Goal: Transaction & Acquisition: Purchase product/service

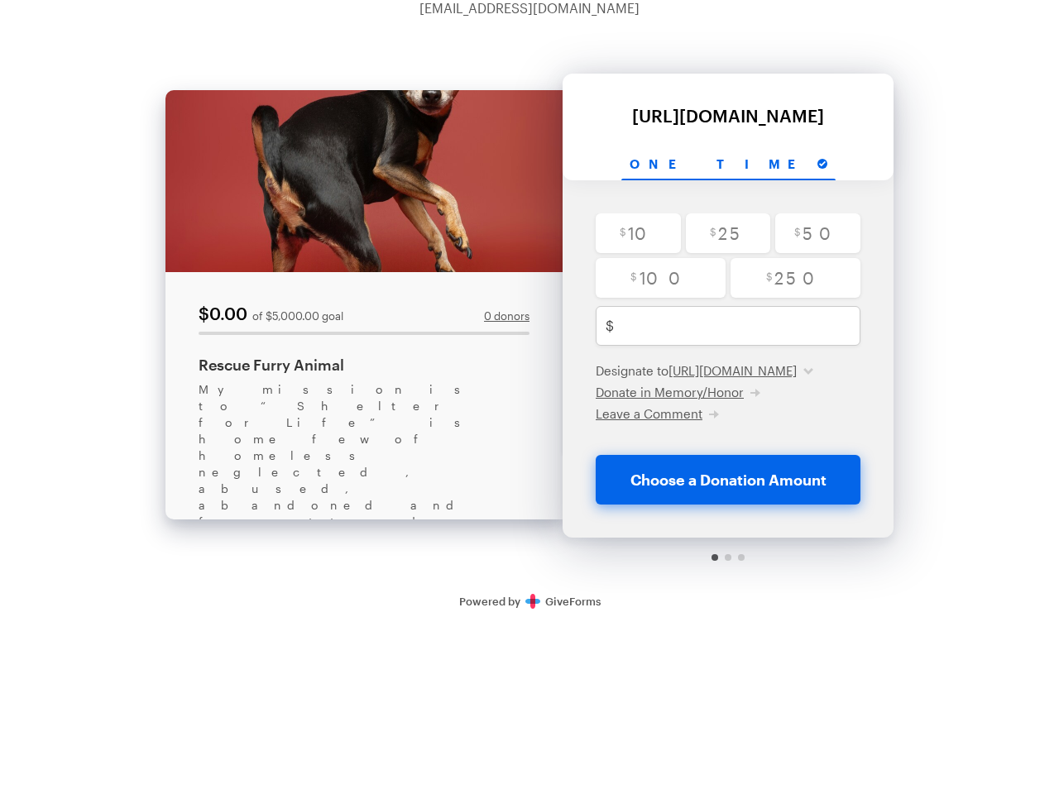
click at [506, 316] on link "0 donors" at bounding box center [506, 316] width 45 height 11
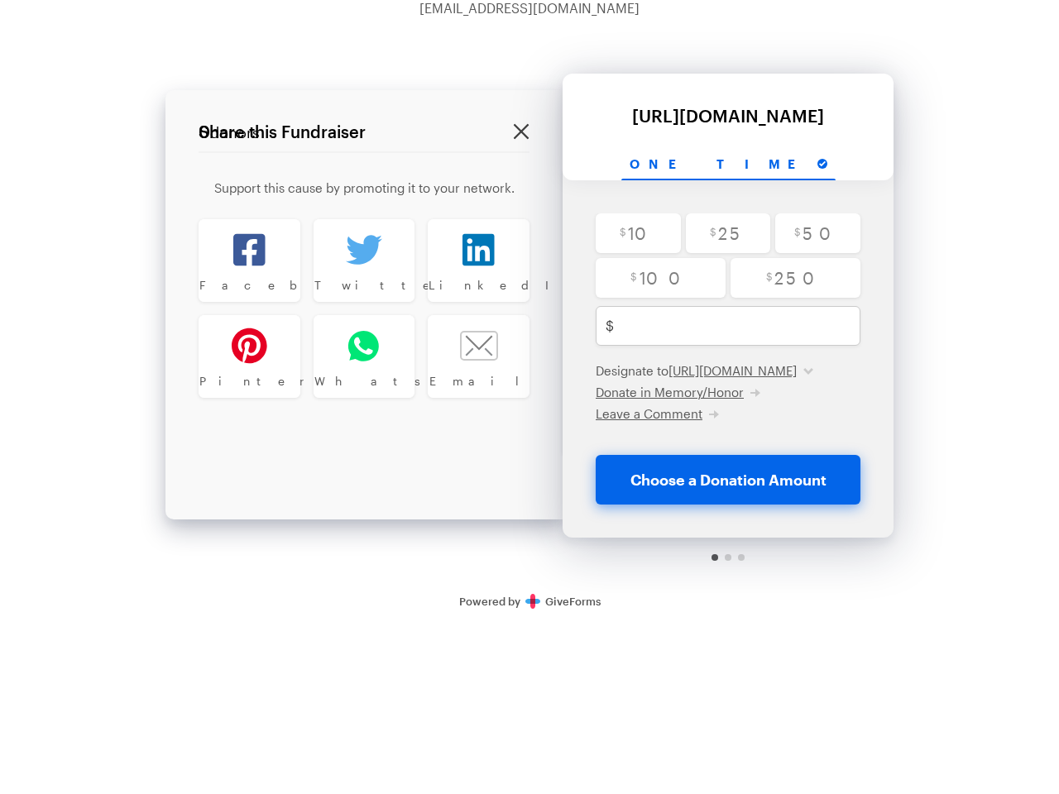
click at [918, 132] on div "Back About this Fundraiser Back $0.00 of $5,000.00 goal 0 donors Rescue Furry A…" at bounding box center [529, 321] width 1059 height 610
click at [728, 165] on input "One time" at bounding box center [728, 165] width 214 height 31
click at [677, 400] on span "Donate in Memory/Honor" at bounding box center [670, 392] width 148 height 15
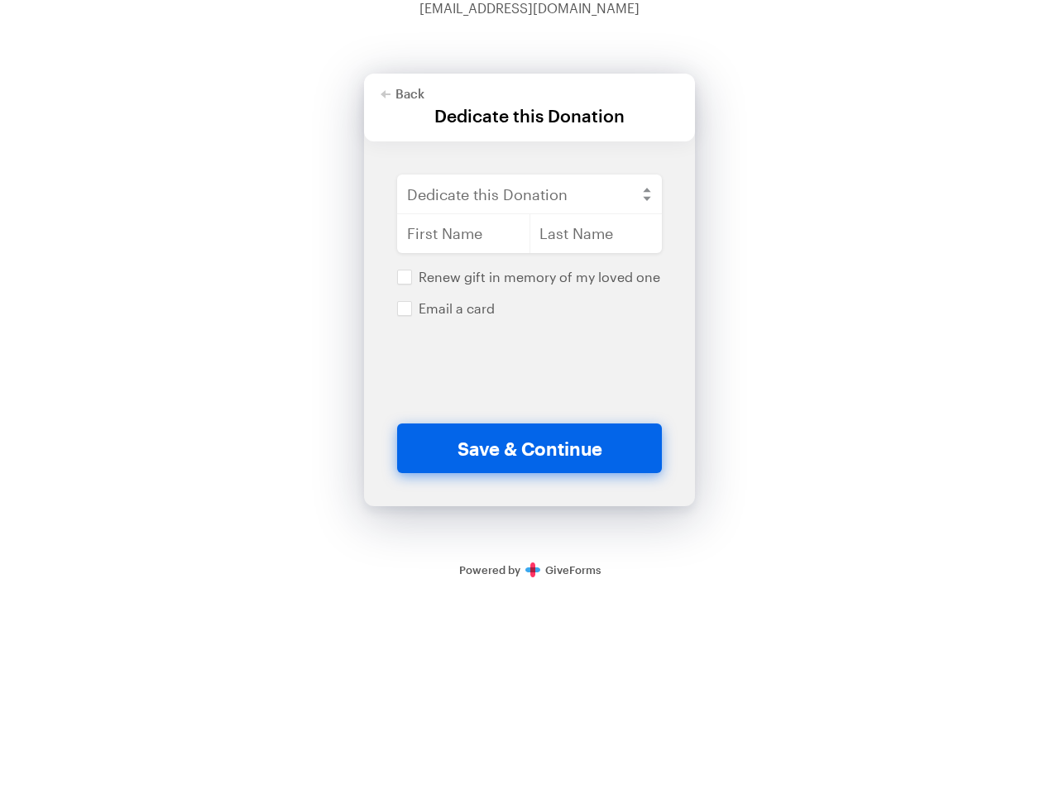
click at [173, 382] on span "Leave a Comment" at bounding box center [119, 374] width 107 height 15
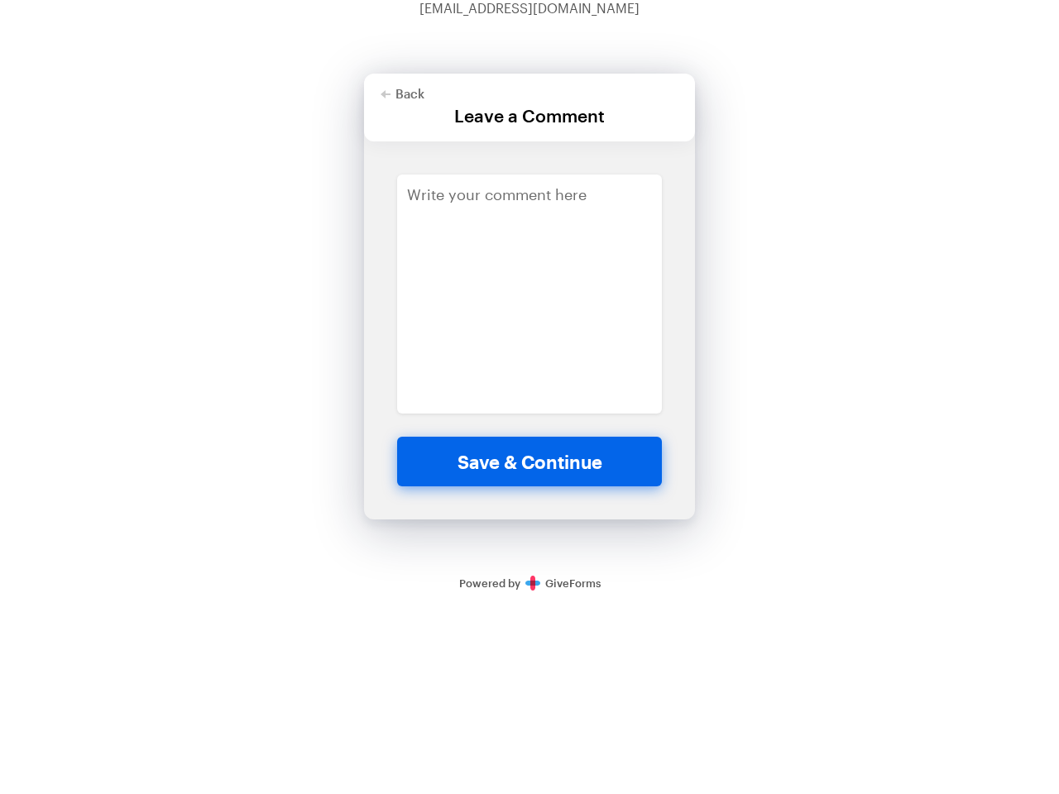
click at [993, 607] on html "[EMAIL_ADDRESS][DOMAIN_NAME] Back About this Fundraiser Back $0.00 of $5,000.00…" at bounding box center [529, 303] width 1059 height 607
click at [993, 316] on div "Back About this Fundraiser Back $0.00 of $5,000.00 goal 0 donors Rescue Furry A…" at bounding box center [529, 311] width 1059 height 591
click at [993, 235] on div "Back About this Fundraiser Back $0.00 of $5,000.00 goal 0 donors Rescue Furry A…" at bounding box center [529, 311] width 1059 height 591
